Goal: Information Seeking & Learning: Learn about a topic

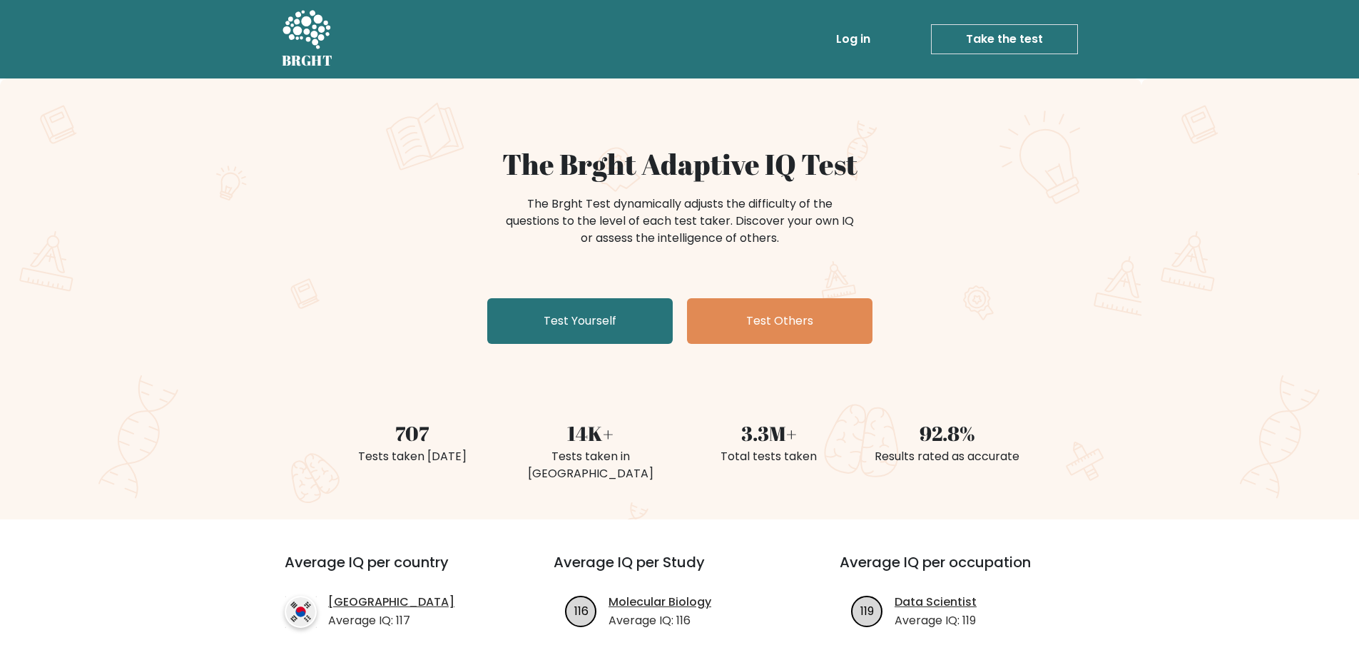
click at [859, 34] on link "Log in" at bounding box center [854, 39] width 46 height 29
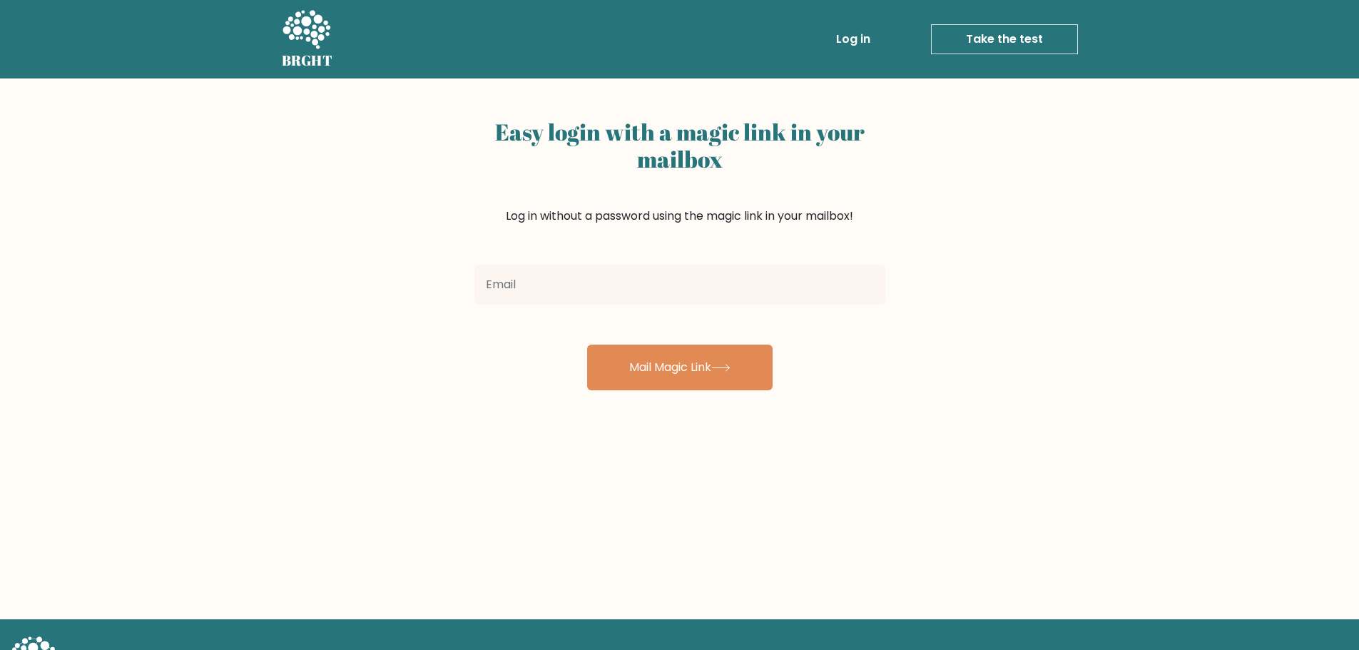
click at [663, 294] on input "email" at bounding box center [680, 285] width 411 height 40
click at [875, 278] on input "email" at bounding box center [680, 285] width 411 height 40
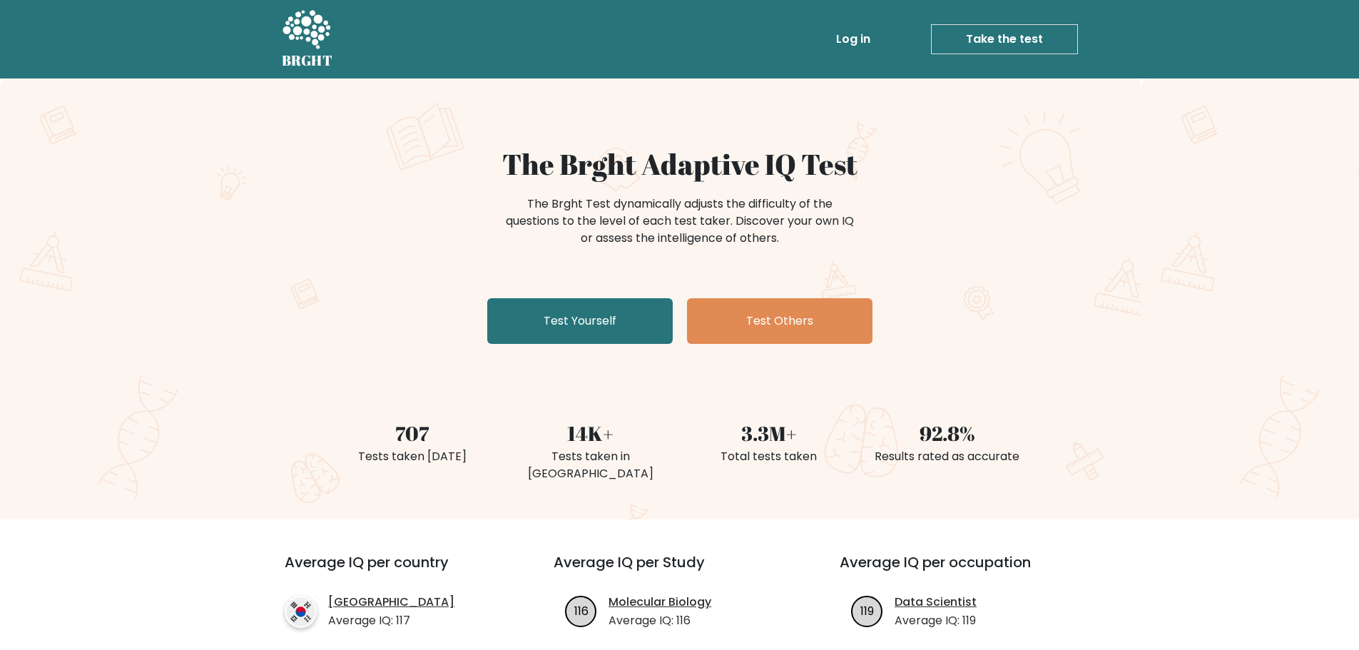
click at [850, 48] on link "Log in" at bounding box center [854, 39] width 46 height 29
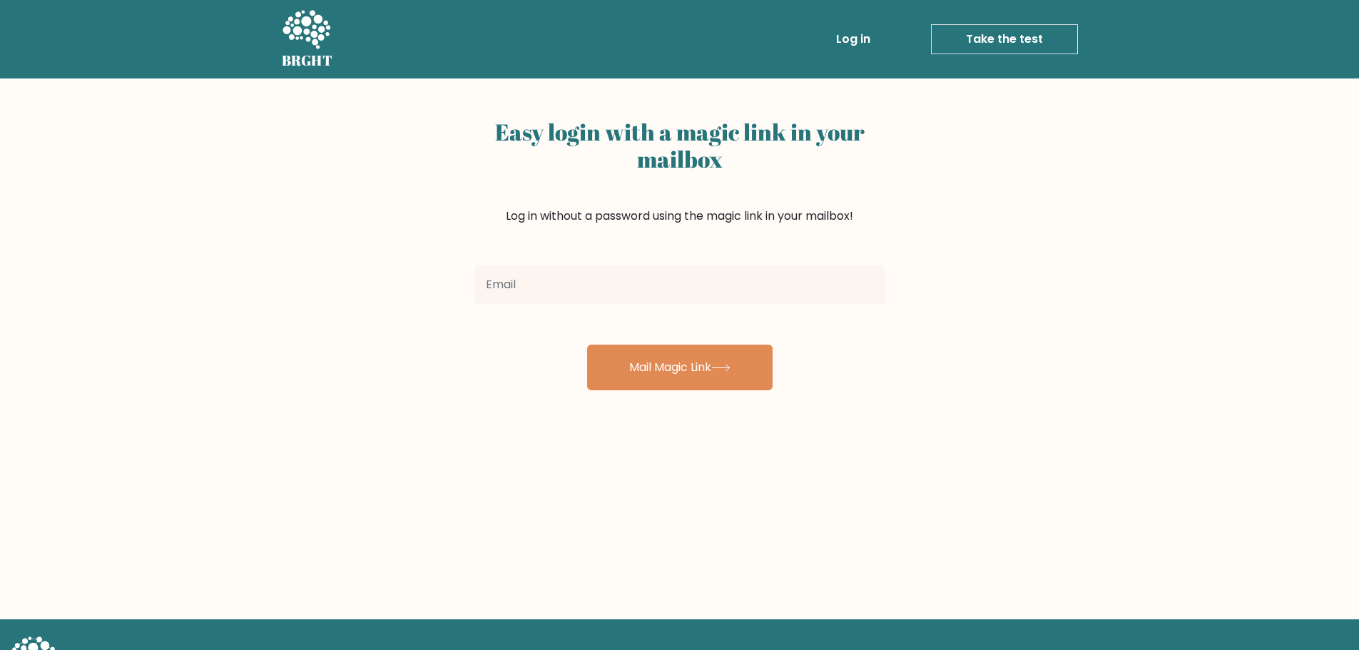
click at [549, 290] on input "email" at bounding box center [680, 285] width 411 height 40
type input "[EMAIL_ADDRESS][DOMAIN_NAME]"
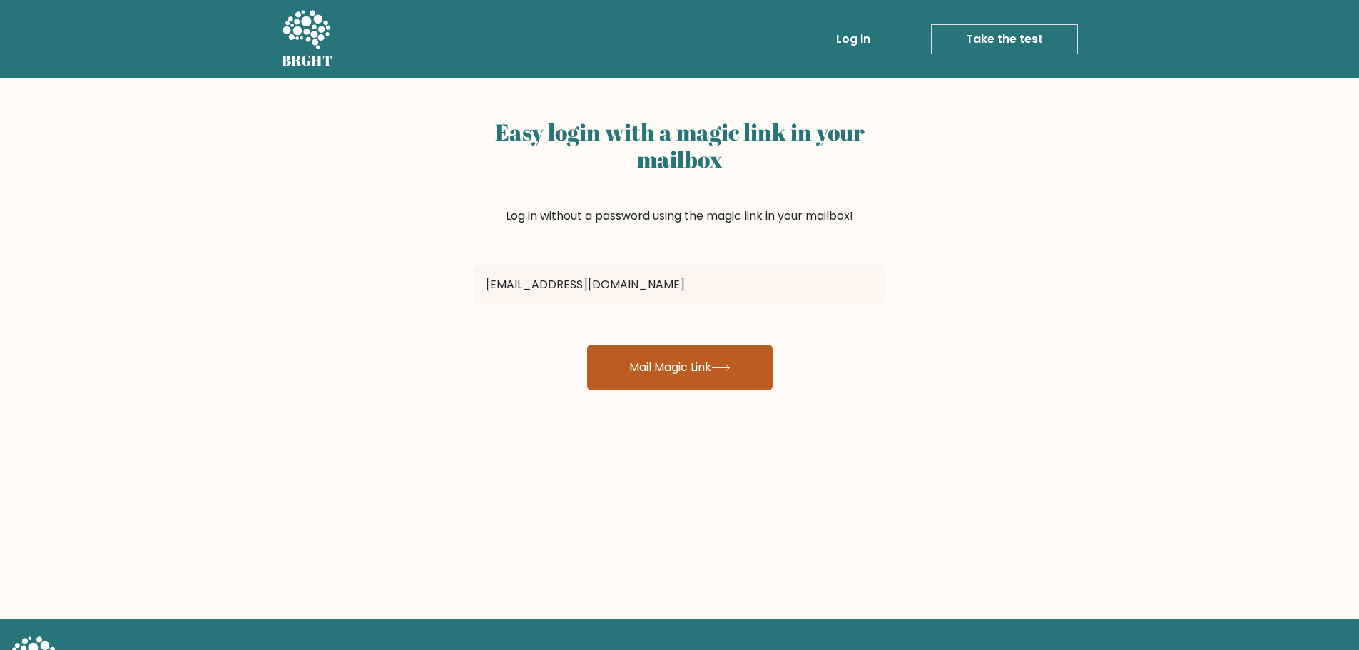
click at [701, 378] on button "Mail Magic Link" at bounding box center [680, 368] width 186 height 46
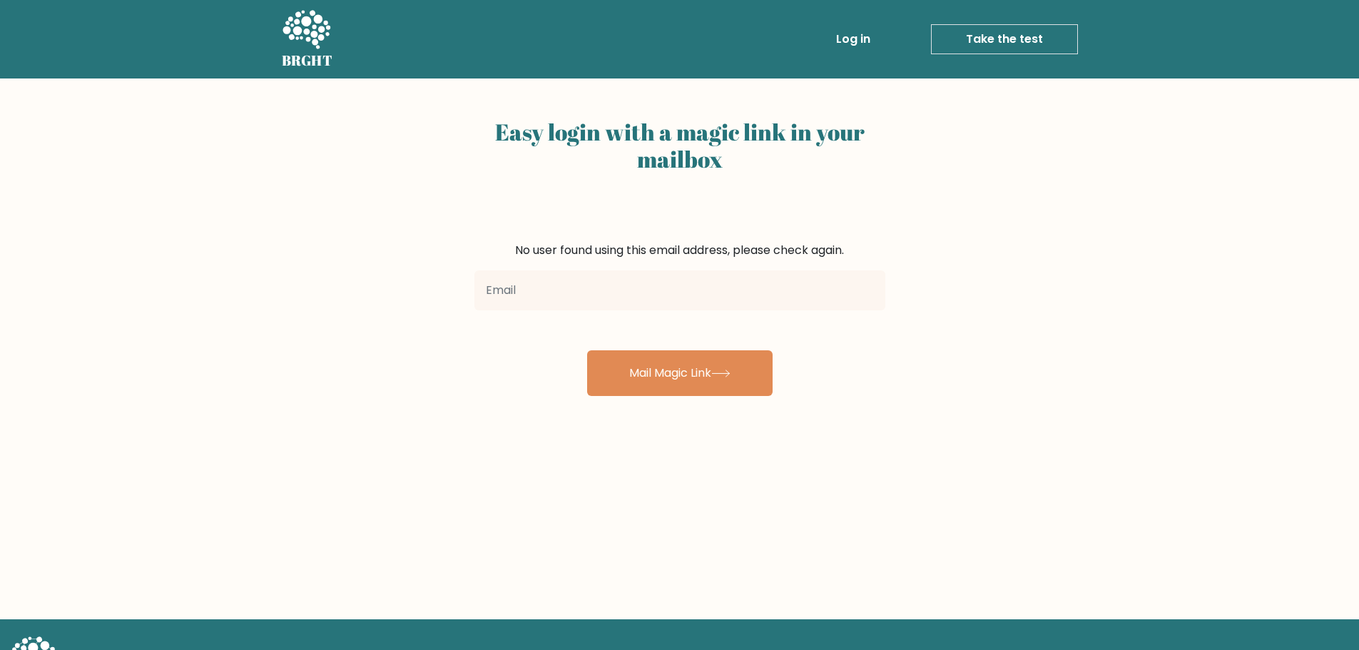
click at [657, 277] on input "email" at bounding box center [680, 290] width 411 height 40
click at [648, 293] on input "email" at bounding box center [680, 290] width 411 height 40
type input "sve.petrov555@gmail.com"
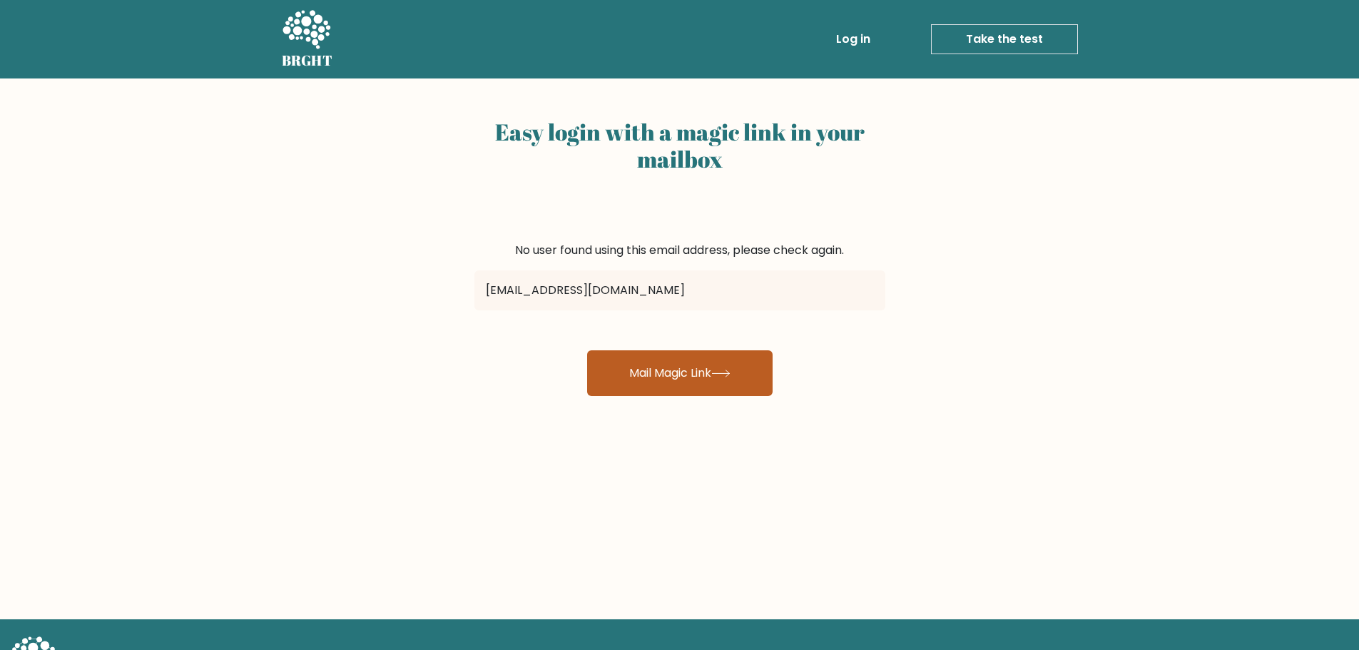
click at [659, 377] on button "Mail Magic Link" at bounding box center [680, 373] width 186 height 46
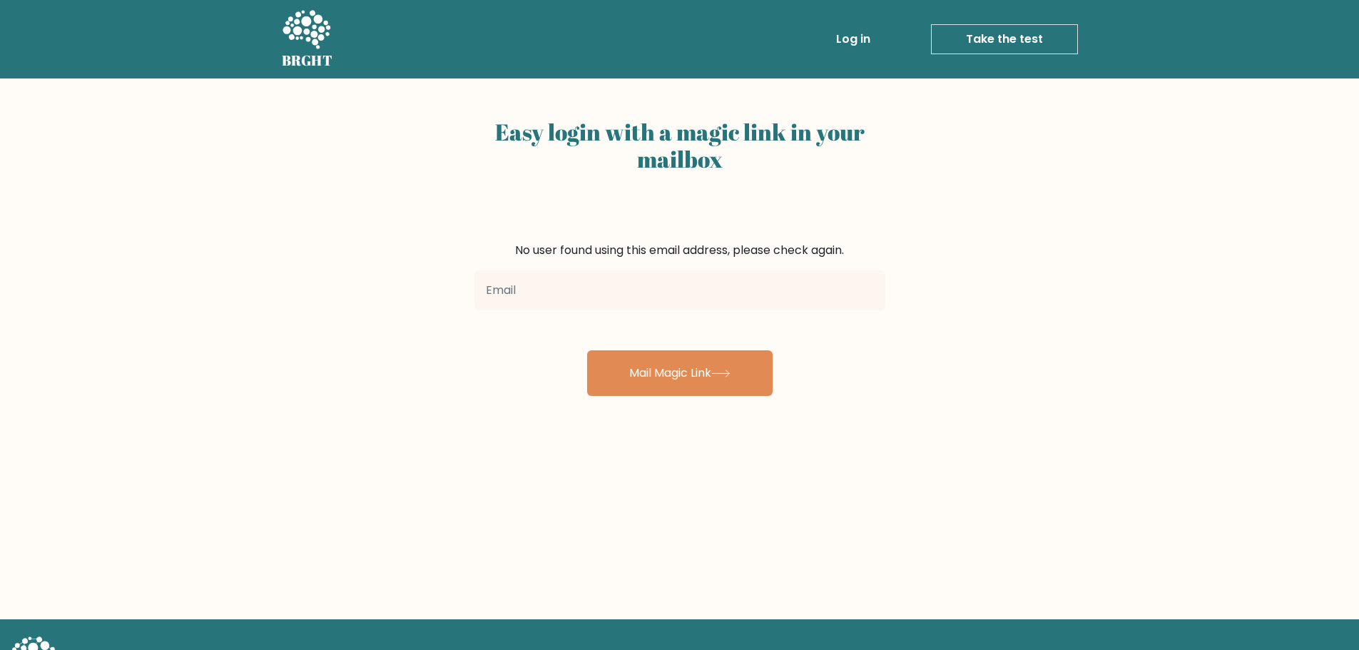
click at [548, 310] on div at bounding box center [680, 290] width 428 height 51
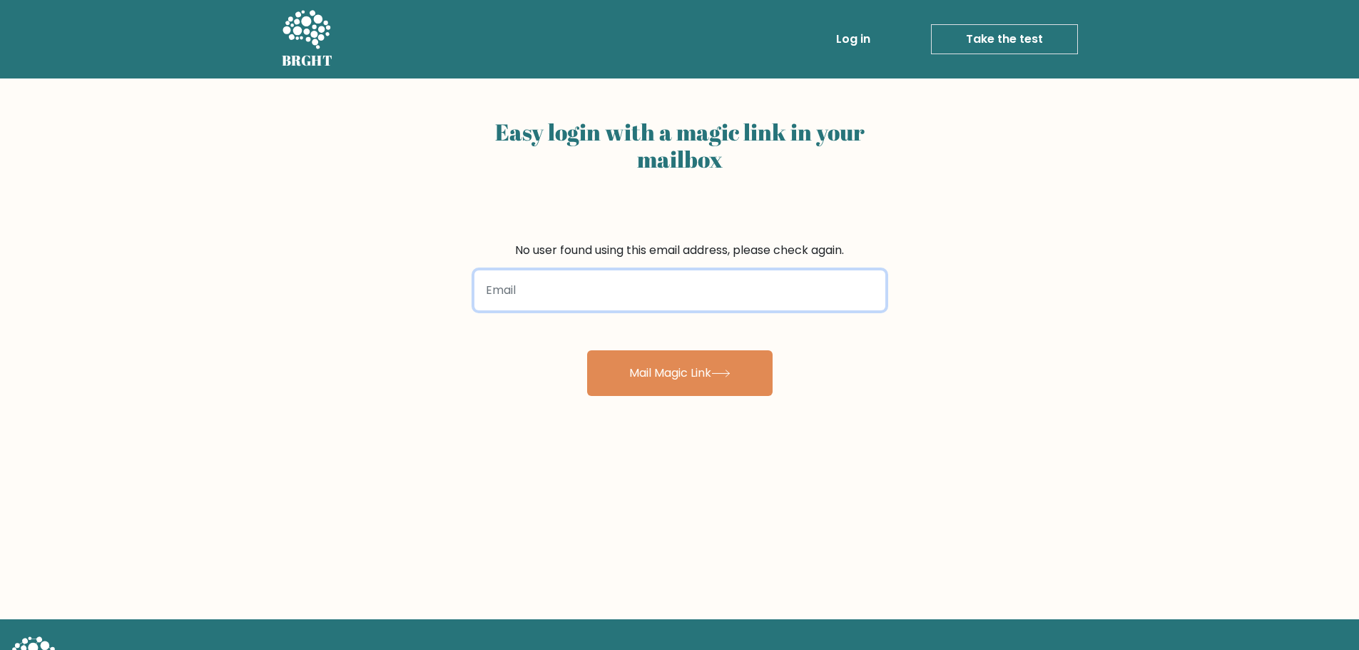
click at [545, 301] on input "email" at bounding box center [680, 290] width 411 height 40
type input "S"
type input "svetoslavproto07@abv.bg"
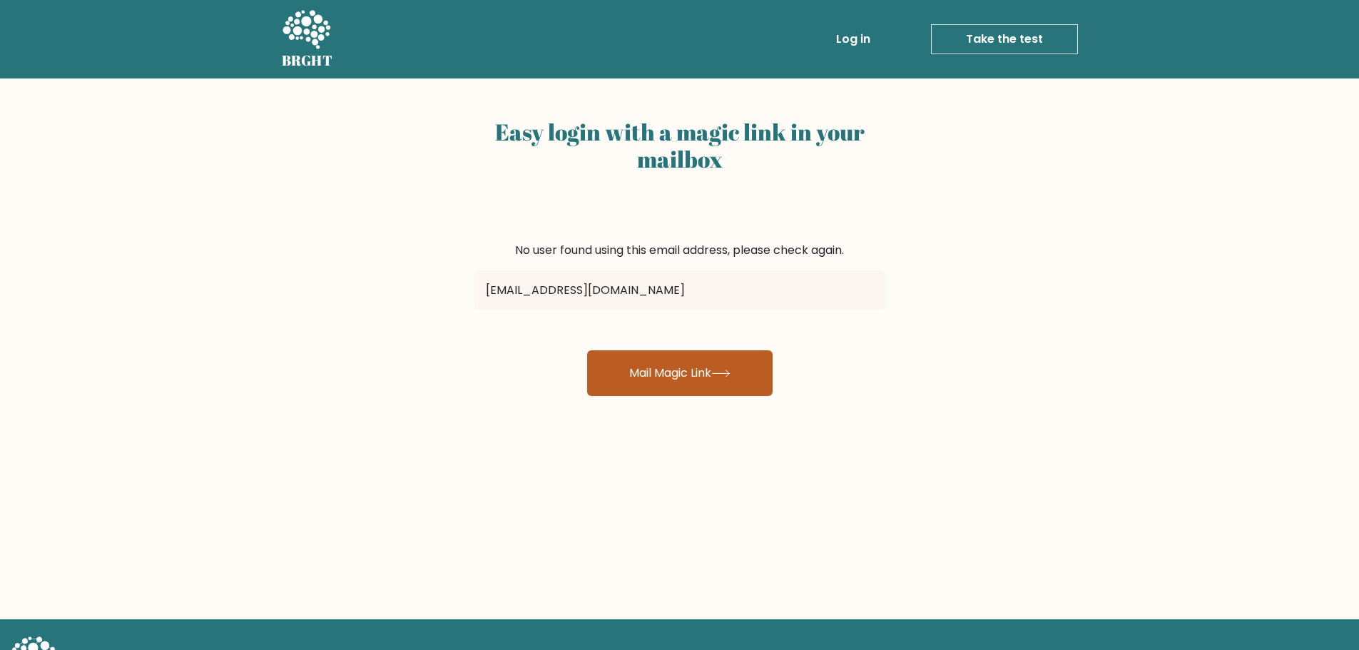
click at [684, 376] on button "Mail Magic Link" at bounding box center [680, 373] width 186 height 46
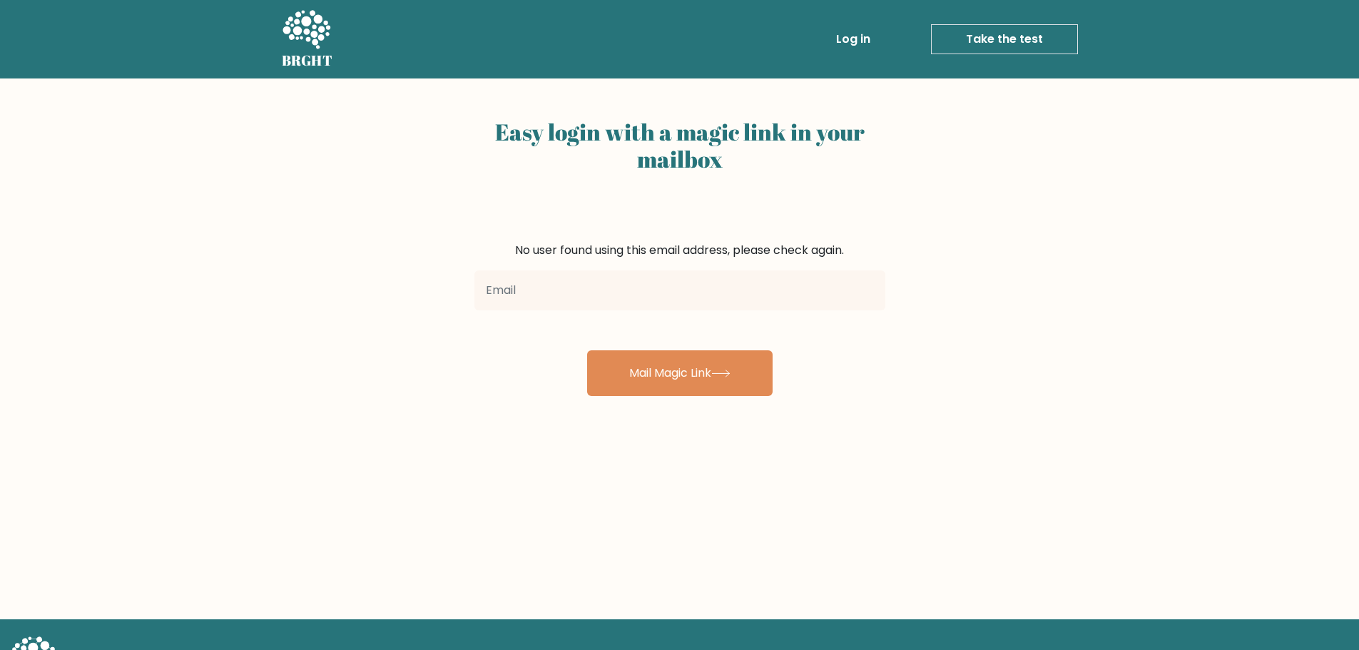
click at [564, 301] on input "email" at bounding box center [680, 290] width 411 height 40
click at [586, 291] on input "email" at bounding box center [680, 290] width 411 height 40
type input "svetoslavpetrov08@abv.bg"
click at [587, 350] on button "Mail Magic Link" at bounding box center [680, 373] width 186 height 46
click at [296, 41] on icon at bounding box center [306, 30] width 49 height 43
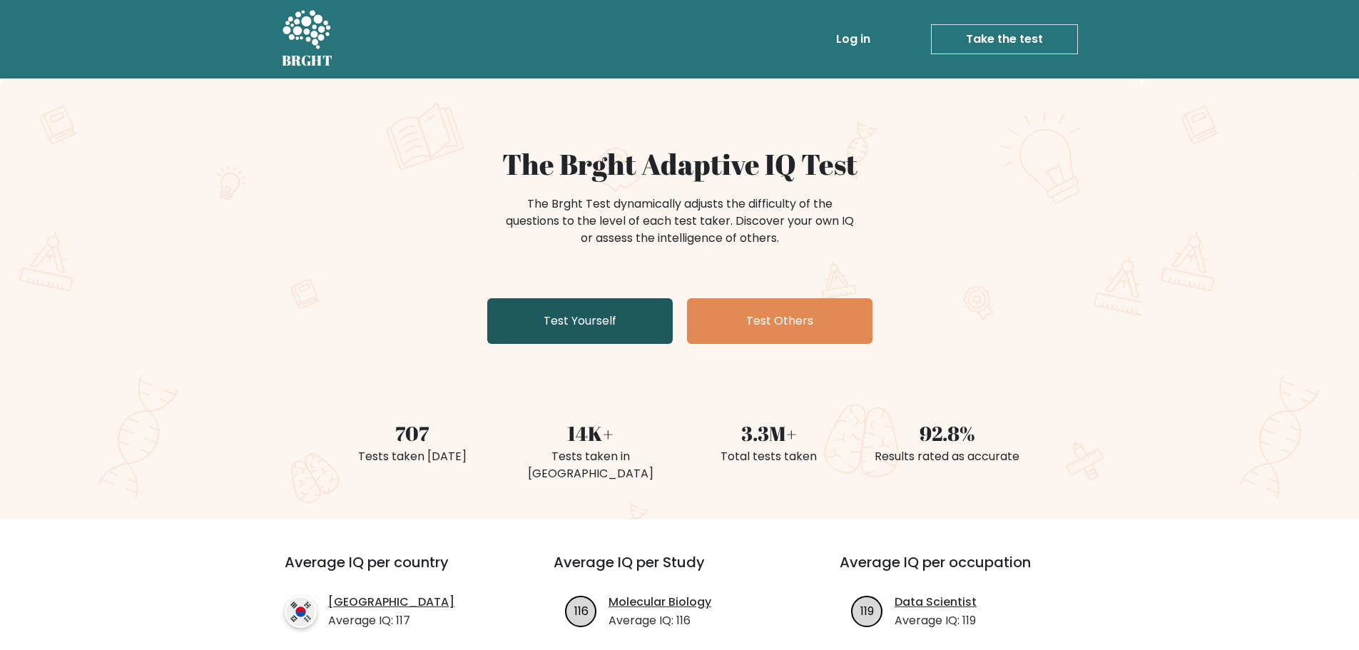
click at [595, 330] on link "Test Yourself" at bounding box center [580, 321] width 186 height 46
click at [866, 35] on link "Log in" at bounding box center [854, 39] width 46 height 29
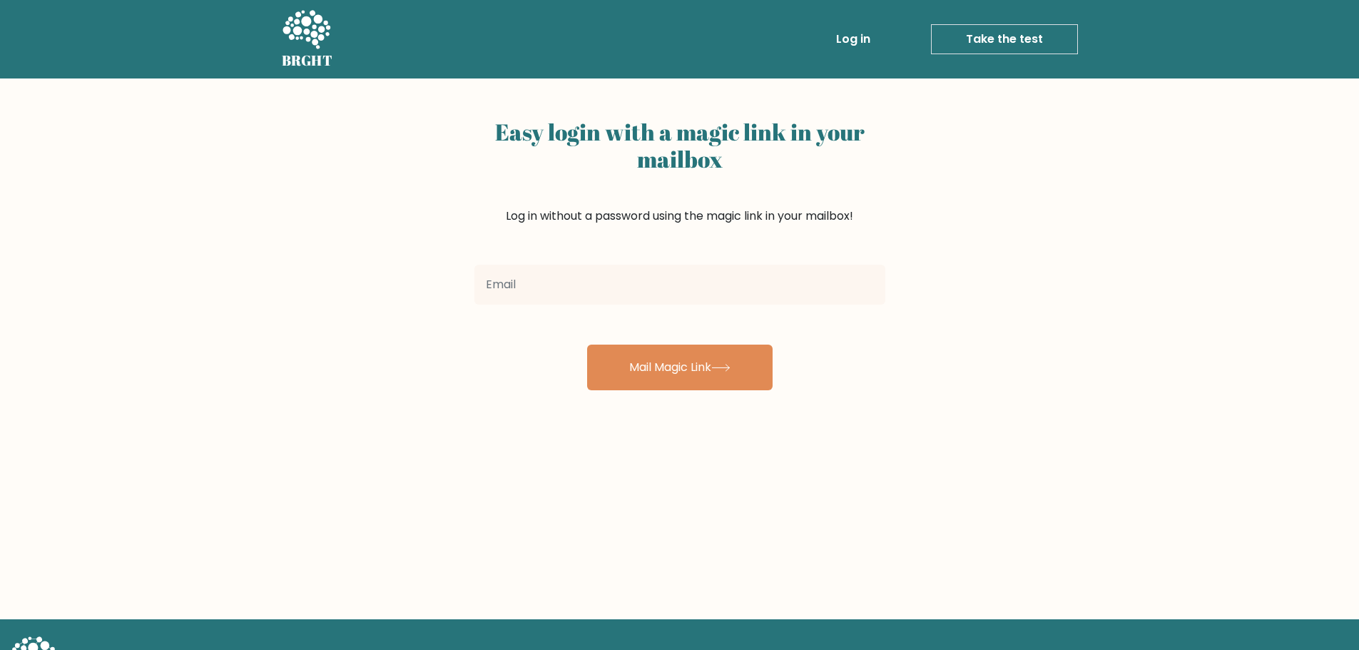
click at [648, 285] on input "email" at bounding box center [680, 285] width 411 height 40
click at [368, 147] on div "Easy login with a magic link in your mailbox Log in without a password using th…" at bounding box center [679, 349] width 1359 height 541
drag, startPoint x: 823, startPoint y: 105, endPoint x: 810, endPoint y: 105, distance: 12.8
click at [822, 105] on div "Easy login with a magic link in your mailbox Log in without a password using th…" at bounding box center [680, 235] width 428 height 312
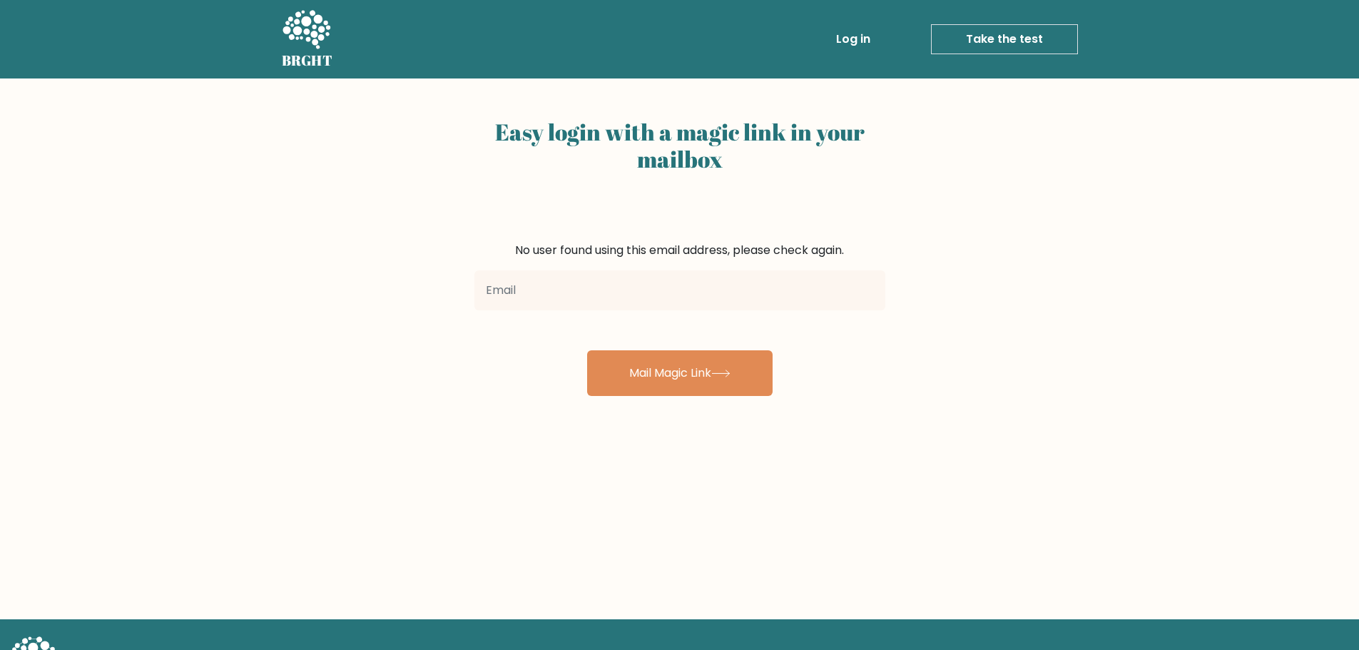
click at [290, 31] on icon at bounding box center [307, 29] width 48 height 39
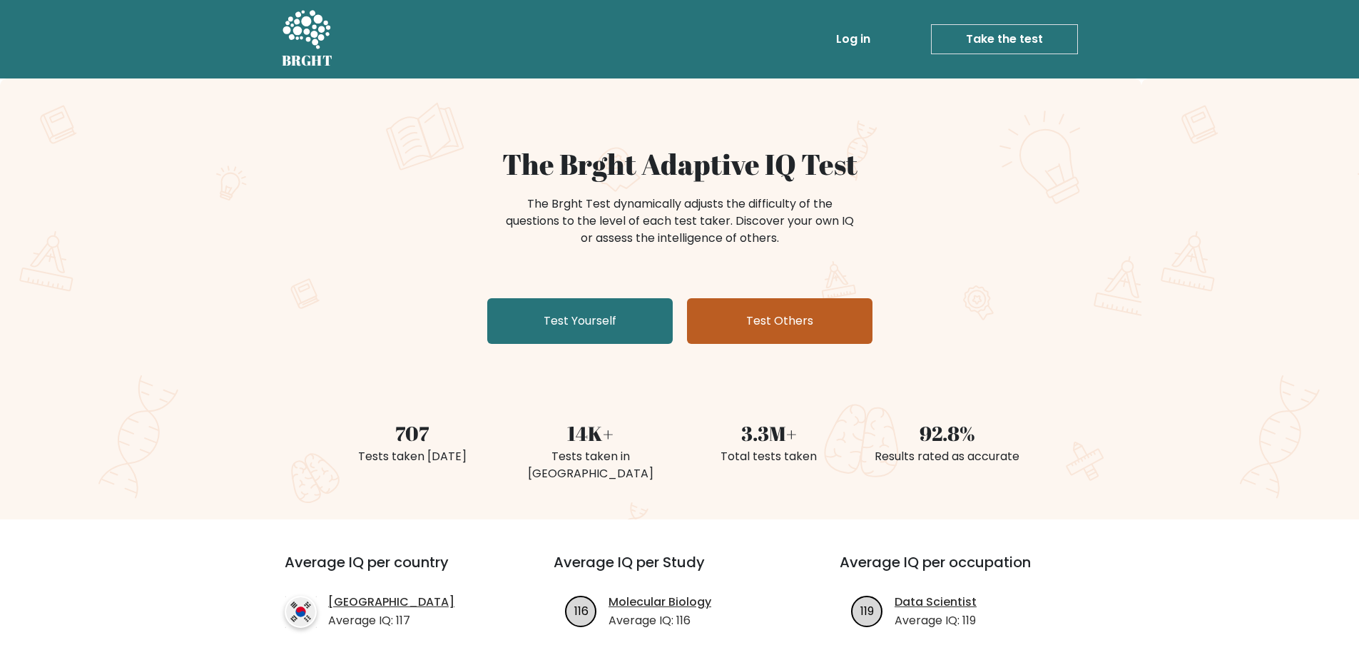
click at [777, 338] on link "Test Others" at bounding box center [780, 321] width 186 height 46
click at [852, 47] on link "Log in" at bounding box center [854, 39] width 46 height 29
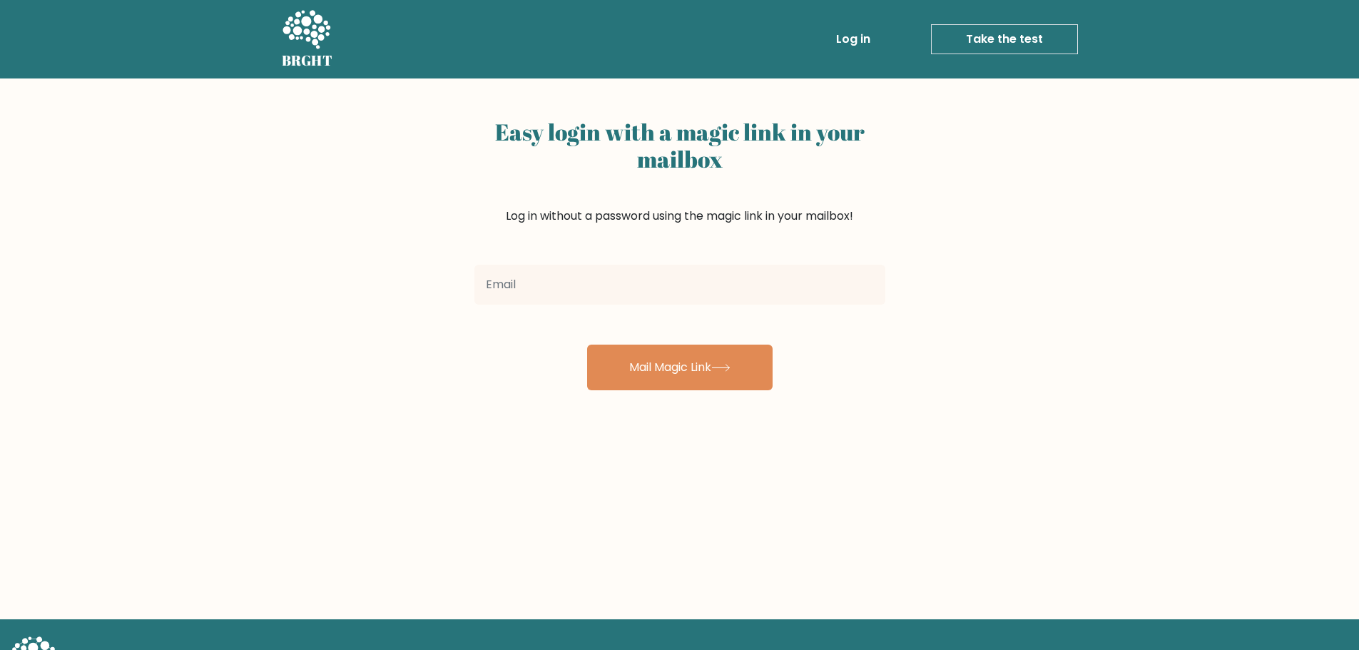
click at [723, 294] on input "email" at bounding box center [680, 285] width 411 height 40
click at [987, 26] on link "Take the test" at bounding box center [1004, 39] width 147 height 30
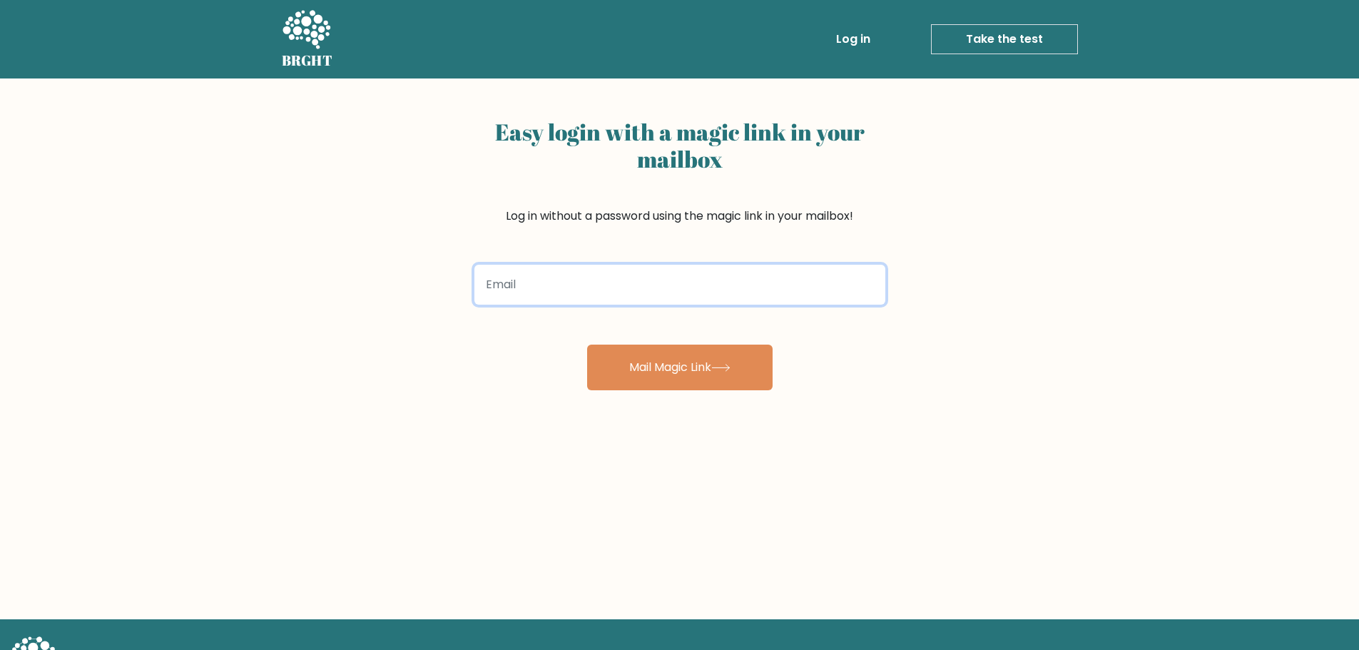
click at [529, 288] on input "email" at bounding box center [680, 285] width 411 height 40
click at [502, 284] on input "email" at bounding box center [680, 285] width 411 height 40
click at [525, 281] on input "email" at bounding box center [680, 285] width 411 height 40
type input "sve.petrov555@gmail.com"
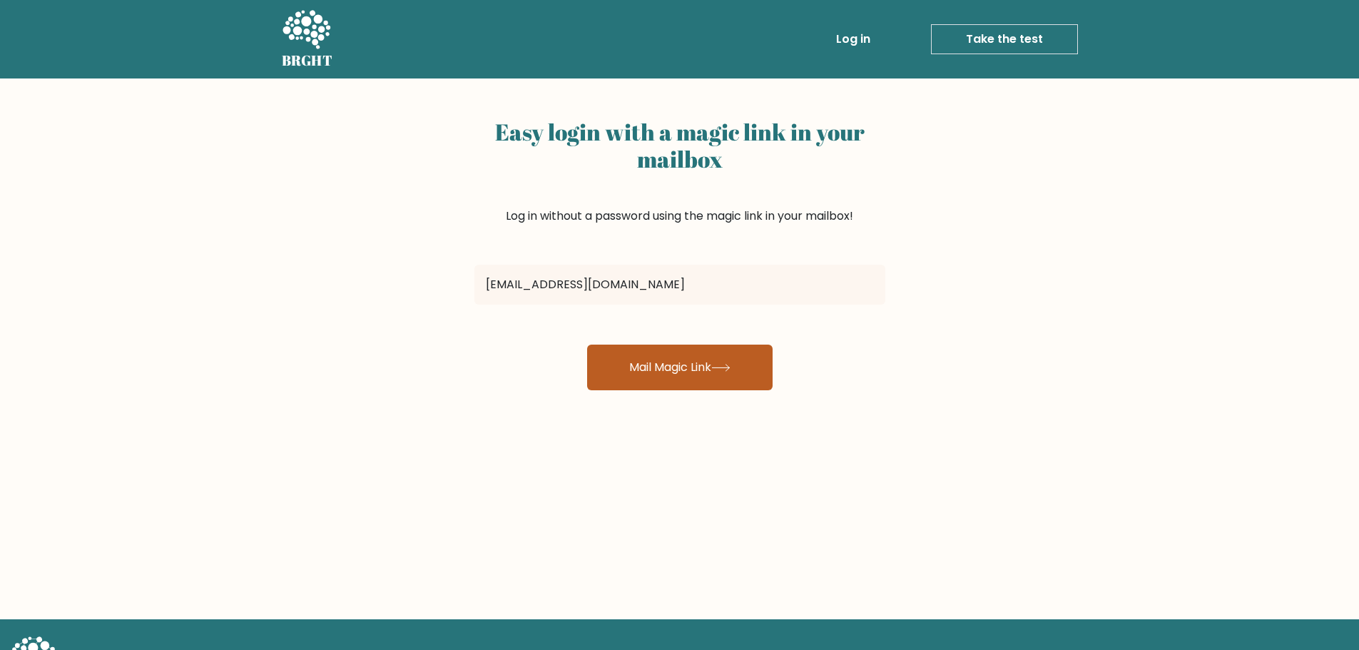
click at [649, 371] on button "Mail Magic Link" at bounding box center [680, 368] width 186 height 46
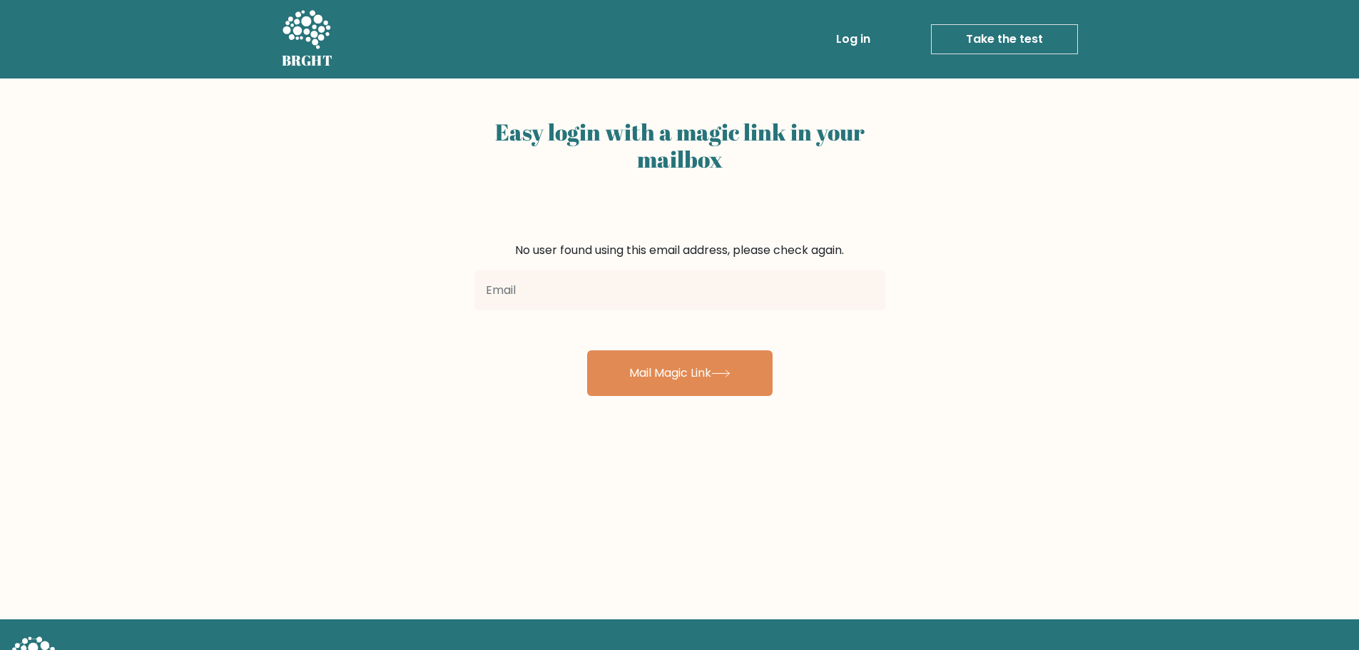
click at [583, 297] on input "email" at bounding box center [680, 290] width 411 height 40
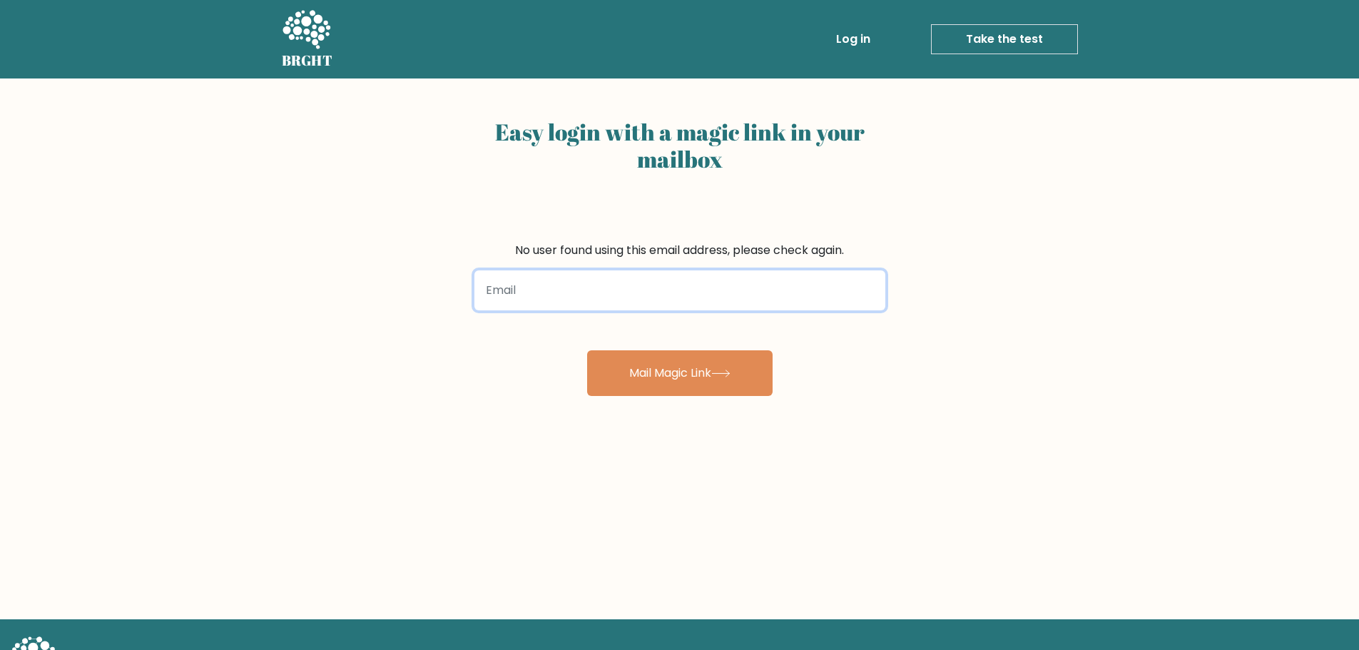
click at [586, 283] on input "email" at bounding box center [680, 290] width 411 height 40
type input "svetoslavproto07@abv.bg"
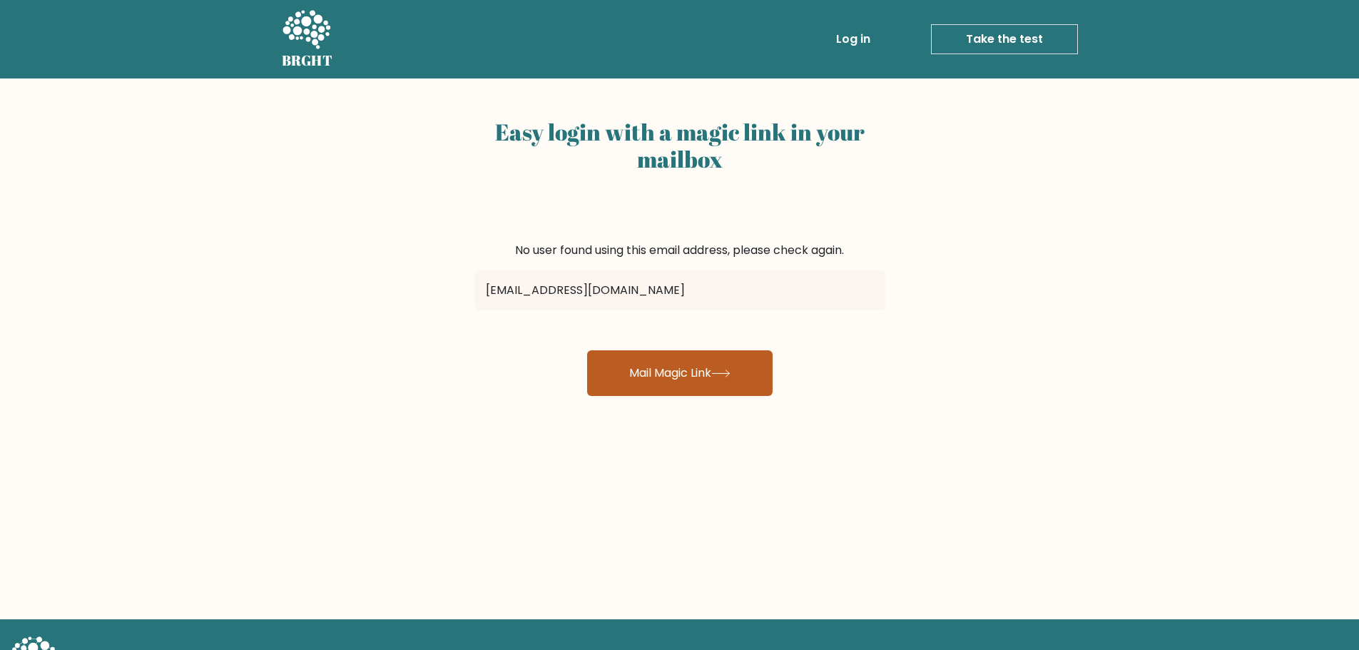
click at [670, 372] on button "Mail Magic Link" at bounding box center [680, 373] width 186 height 46
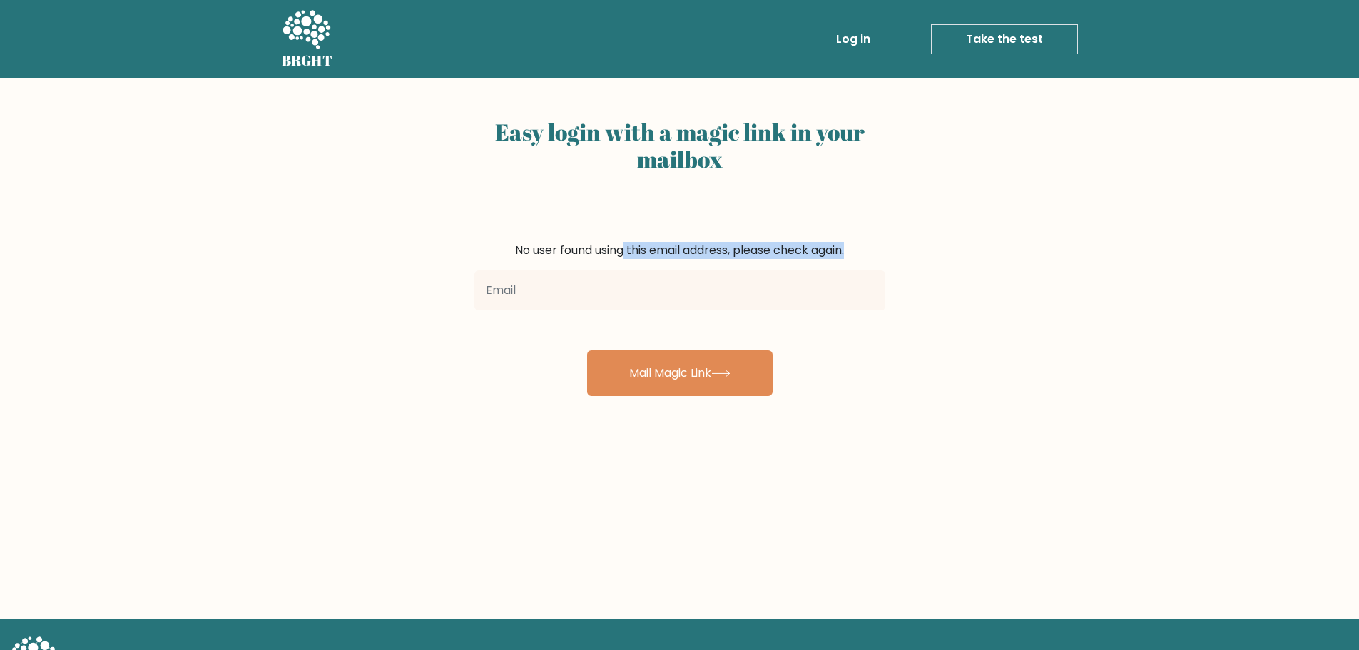
drag, startPoint x: 546, startPoint y: 258, endPoint x: 553, endPoint y: 282, distance: 24.6
click at [549, 267] on form "No user found using this email address, please check again. Mail Magic Link" at bounding box center [680, 319] width 411 height 154
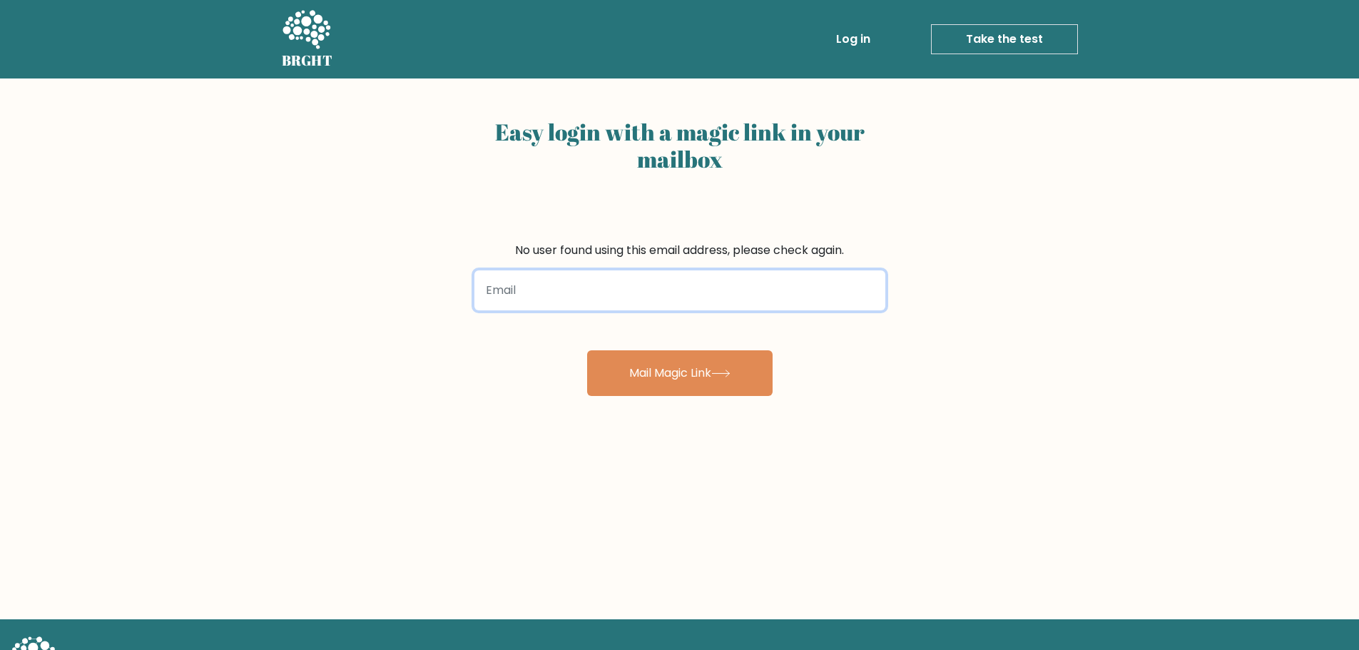
click at [554, 283] on input "email" at bounding box center [680, 290] width 411 height 40
click at [559, 288] on input "email" at bounding box center [680, 290] width 411 height 40
type input "sve.petrov555@gmail.com"
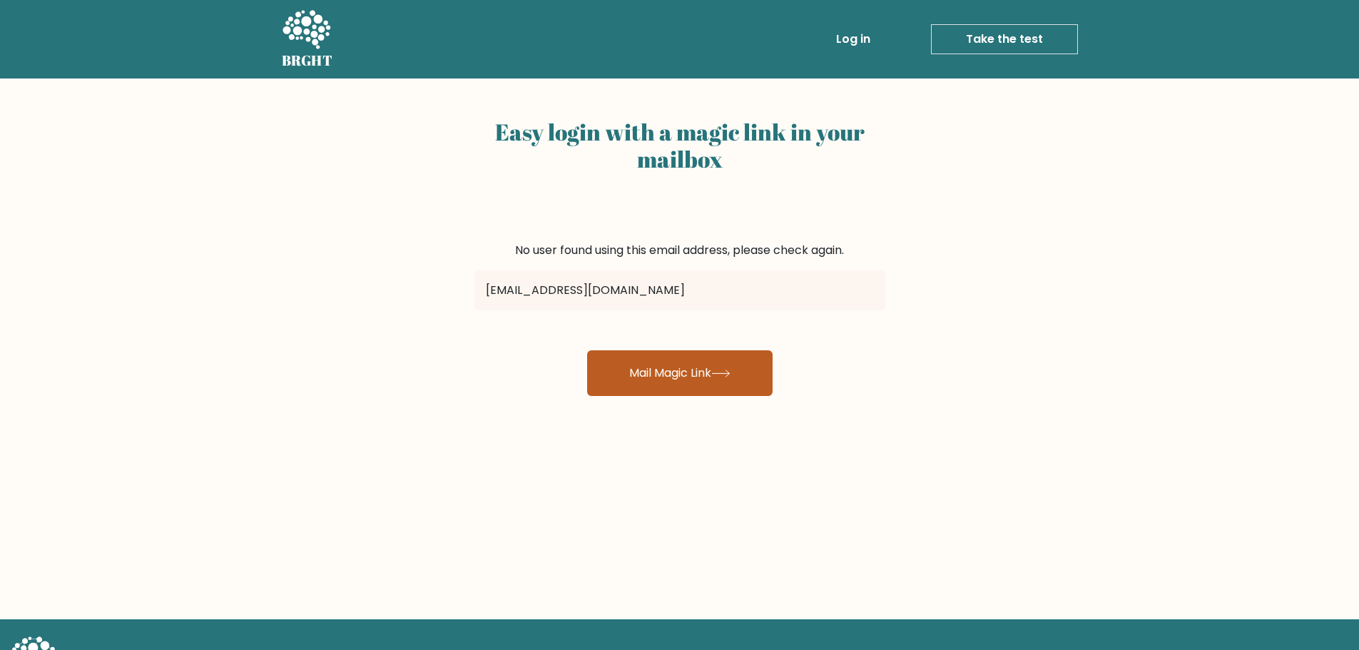
click at [685, 388] on button "Mail Magic Link" at bounding box center [680, 373] width 186 height 46
click at [687, 382] on button "Mail Magic Link" at bounding box center [680, 373] width 186 height 46
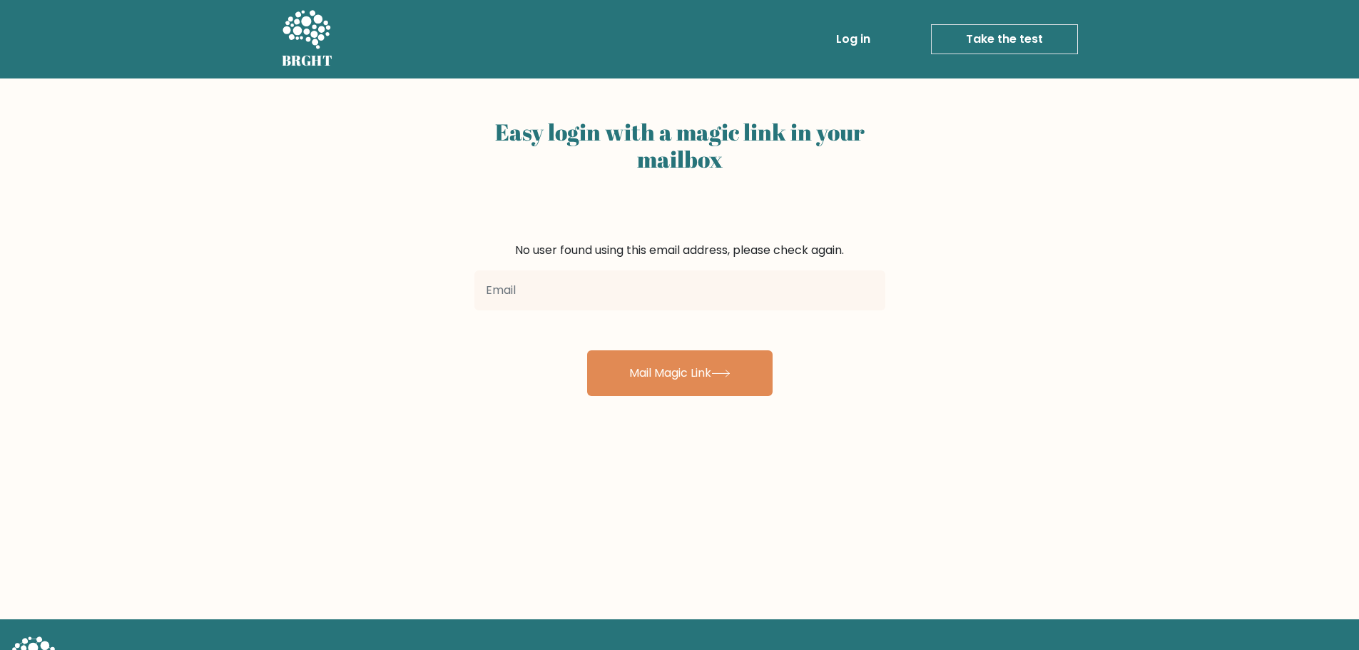
click at [308, 54] on h5 "BRGHT" at bounding box center [307, 60] width 51 height 17
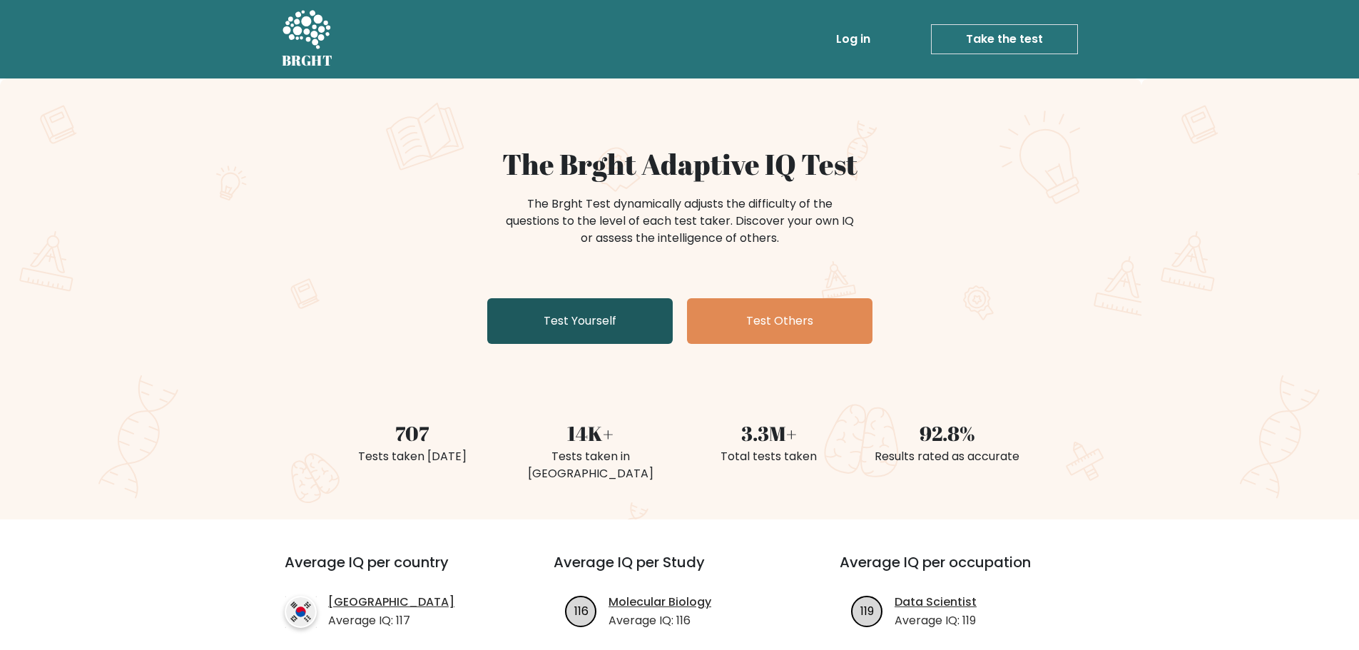
click at [573, 334] on link "Test Yourself" at bounding box center [580, 321] width 186 height 46
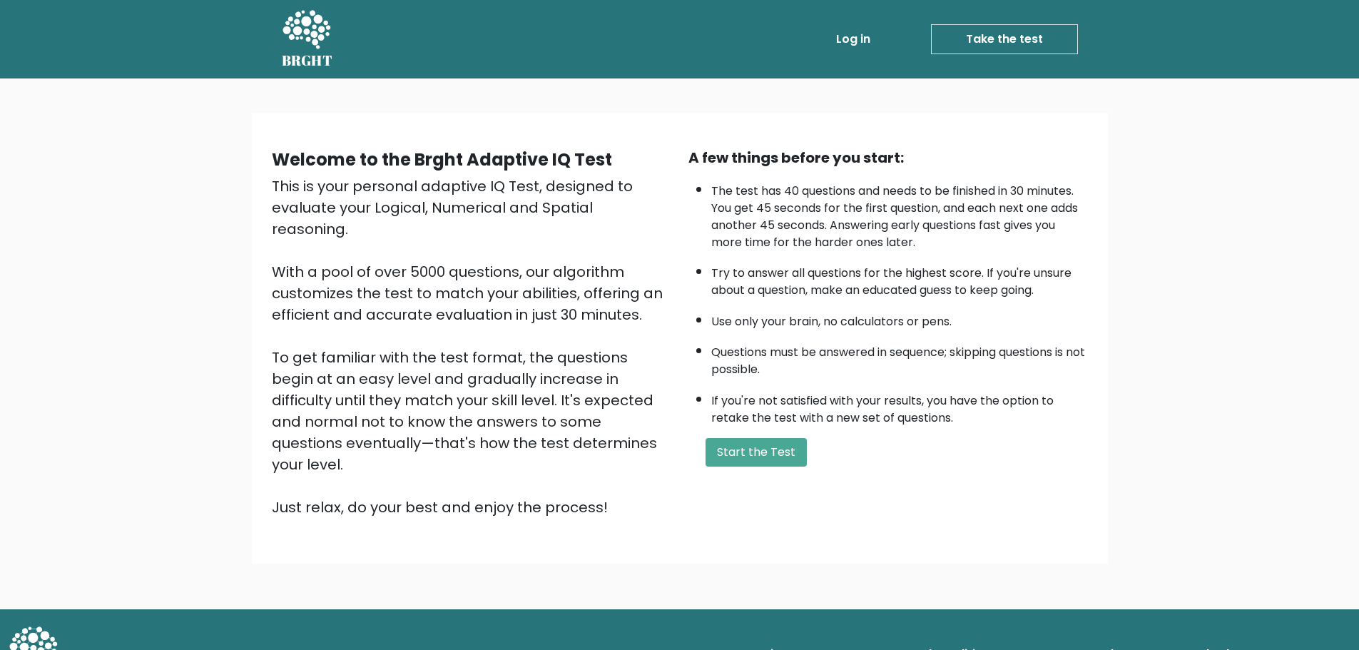
click at [859, 34] on link "Log in" at bounding box center [854, 39] width 46 height 29
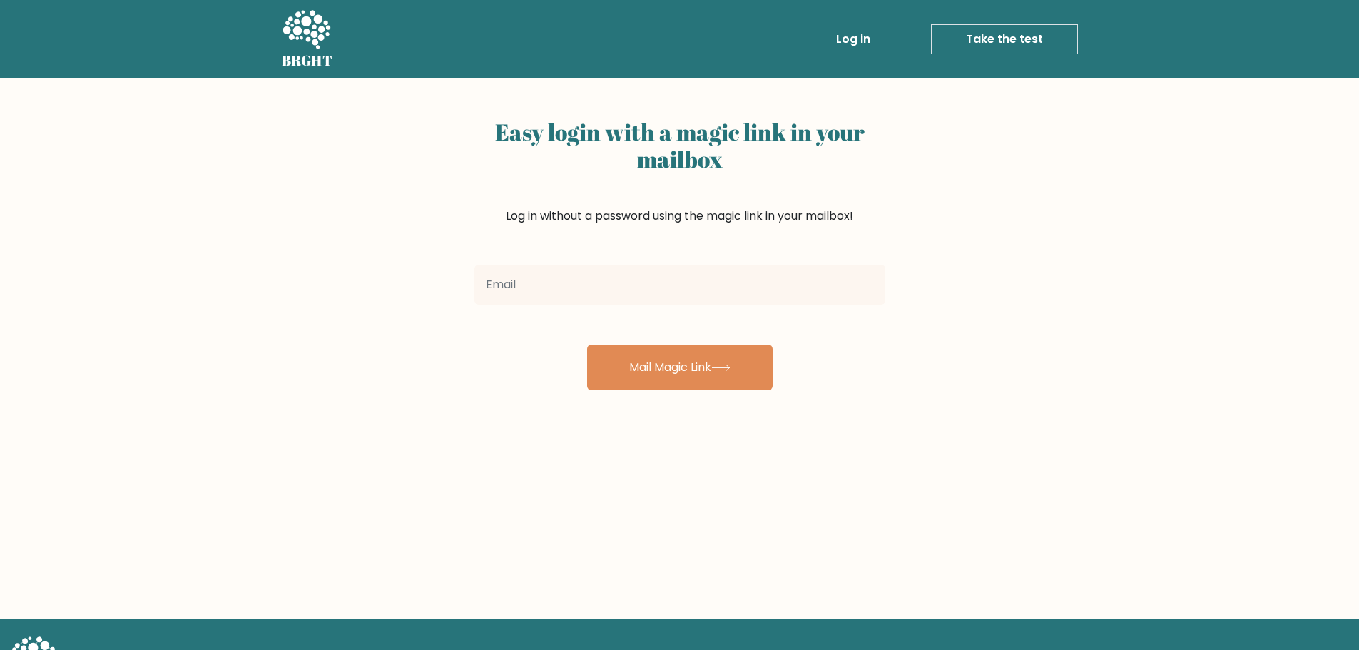
click at [282, 34] on icon at bounding box center [306, 30] width 49 height 43
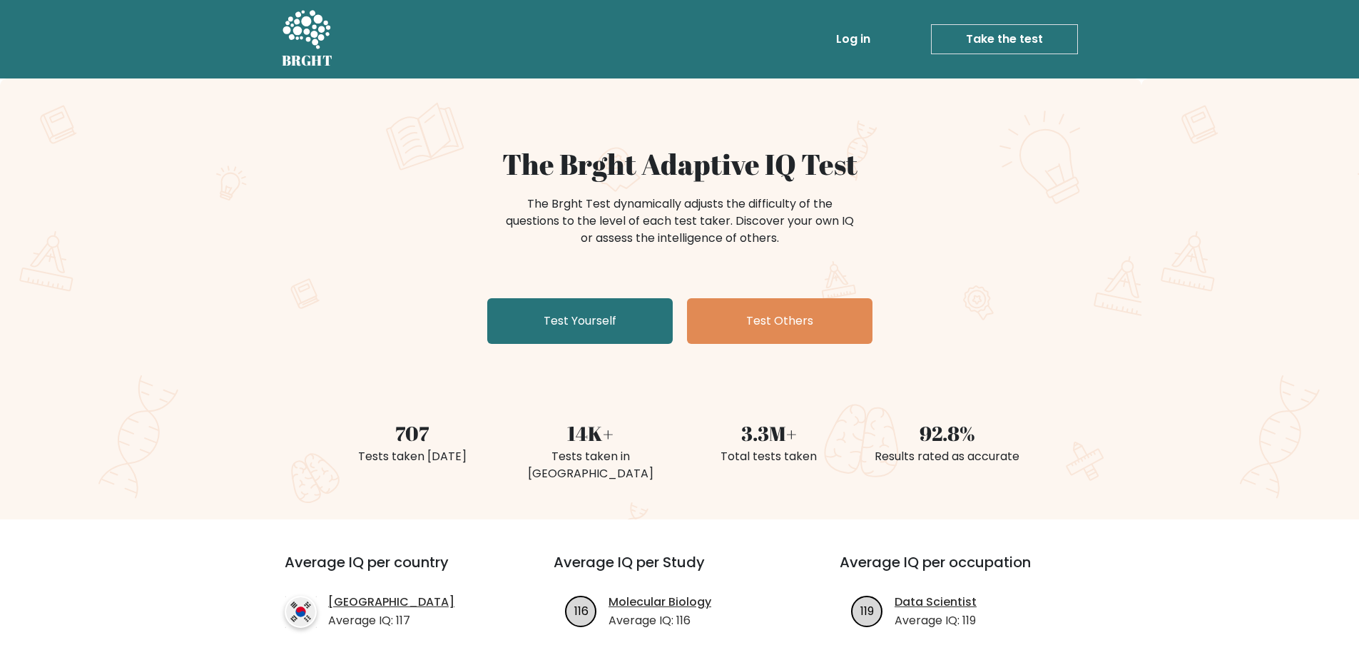
click at [323, 41] on icon at bounding box center [306, 30] width 49 height 43
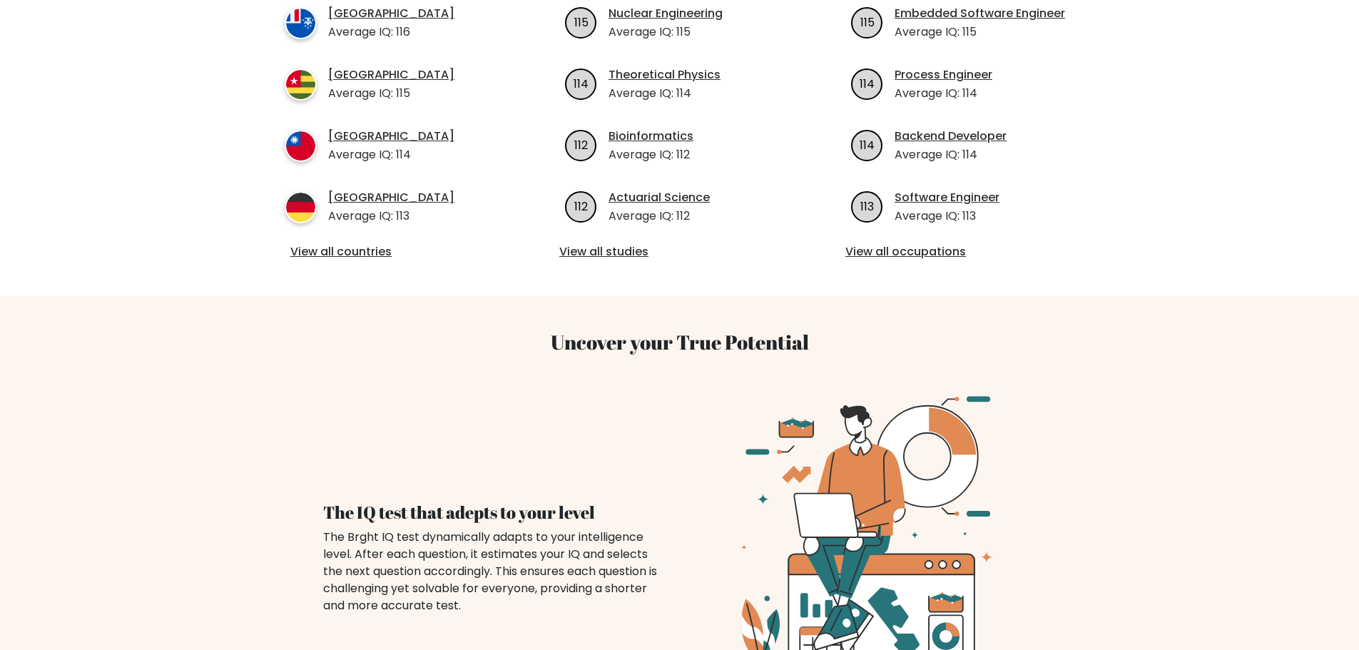
scroll to position [642, 0]
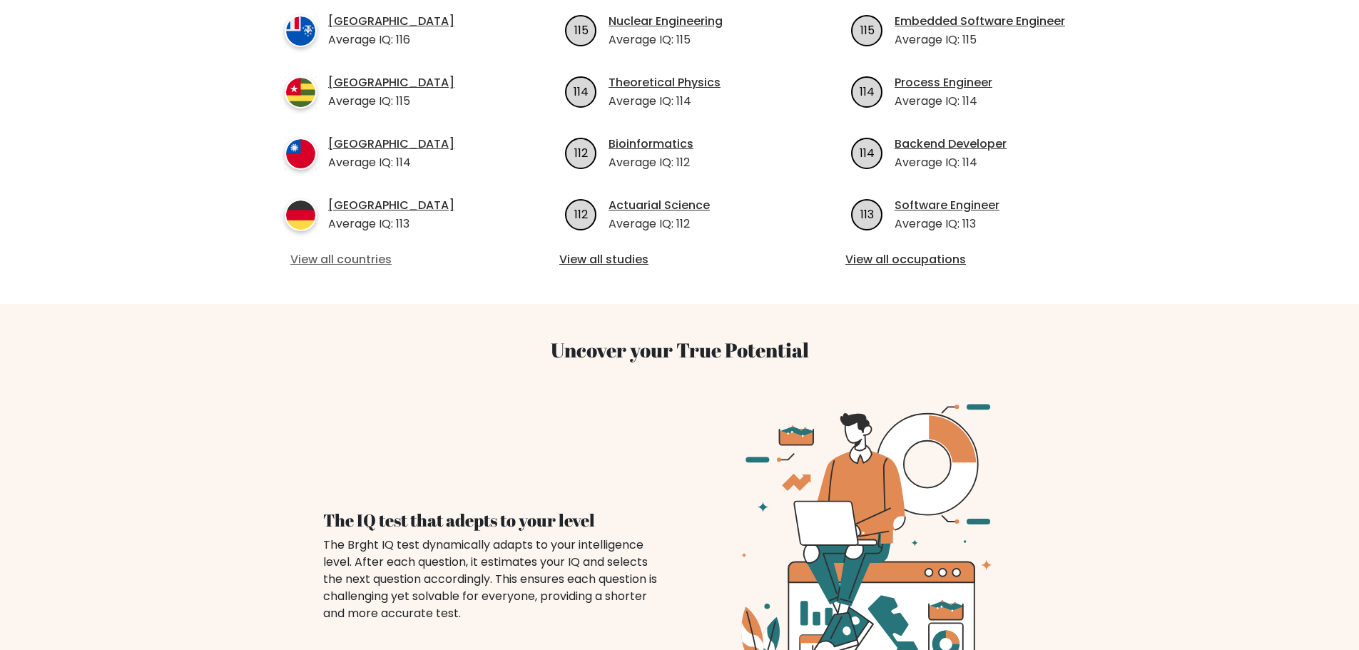
click at [330, 251] on link "View all countries" at bounding box center [393, 259] width 206 height 17
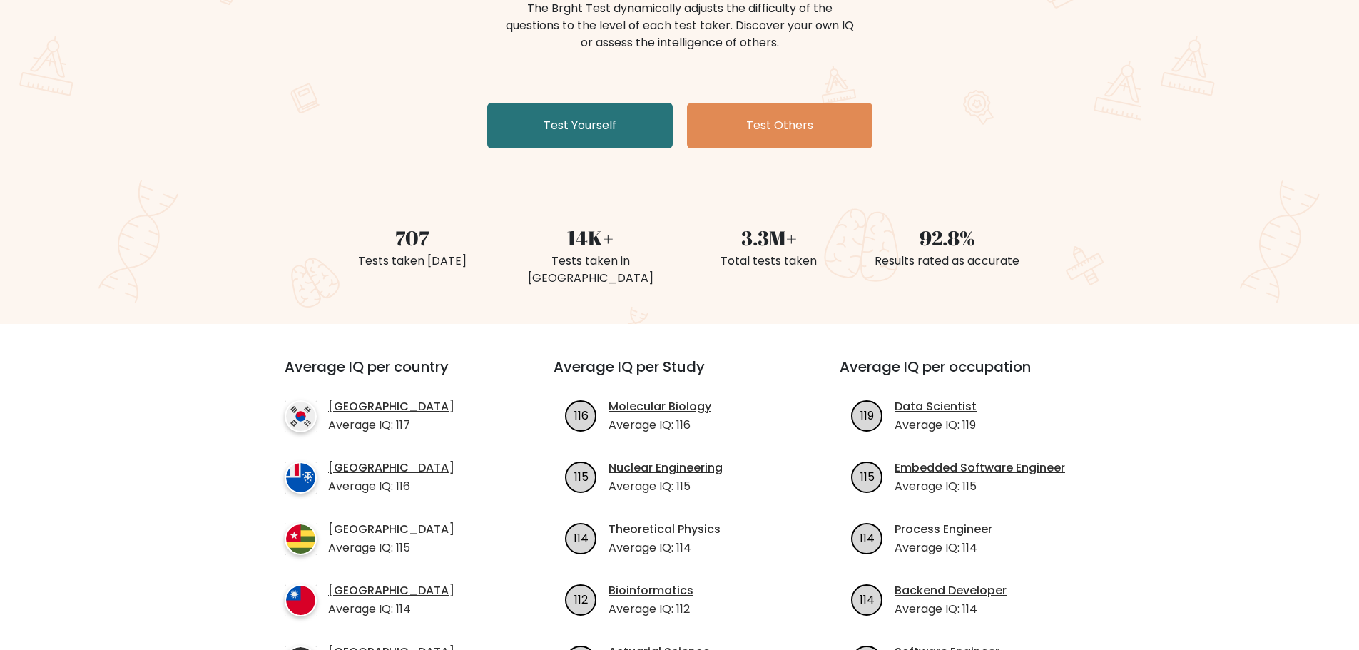
scroll to position [0, 0]
